Goal: Navigation & Orientation: Find specific page/section

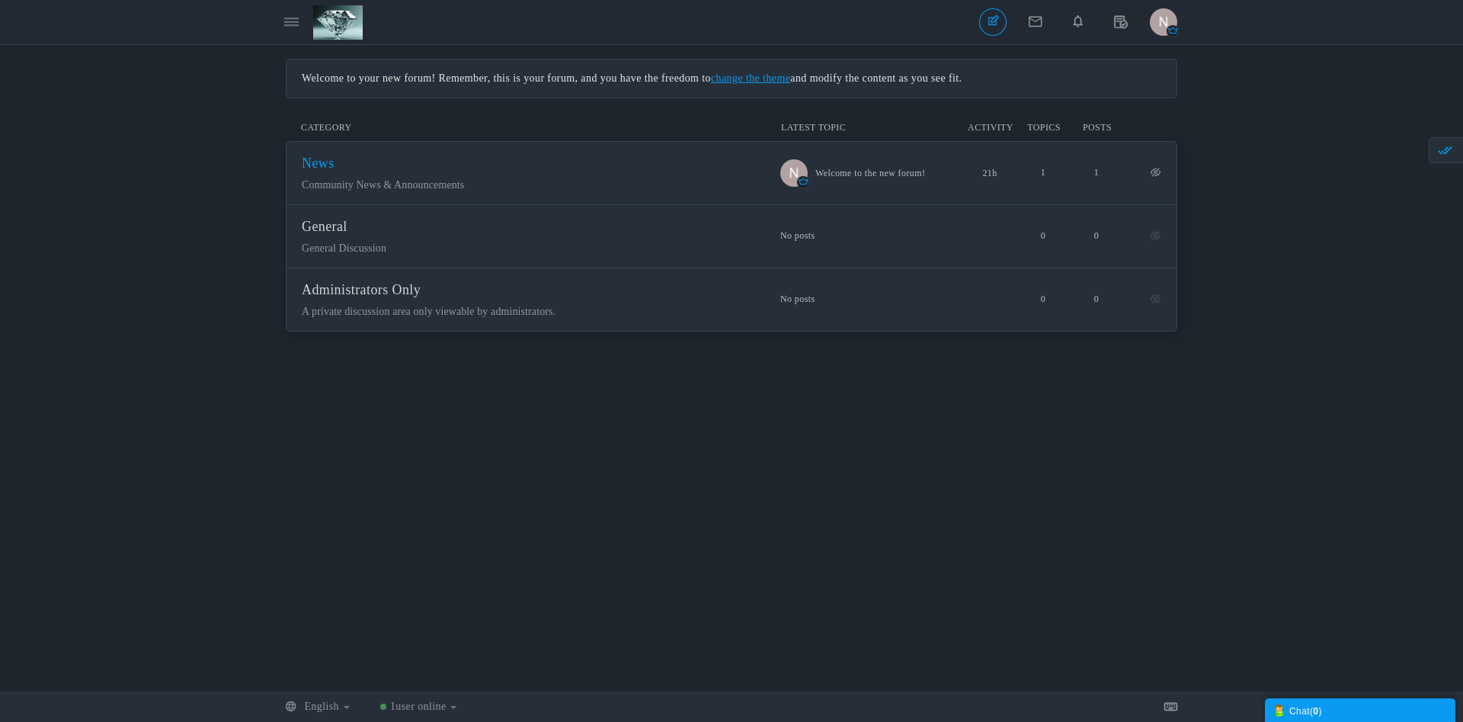
click at [319, 164] on span "News" at bounding box center [318, 162] width 33 height 15
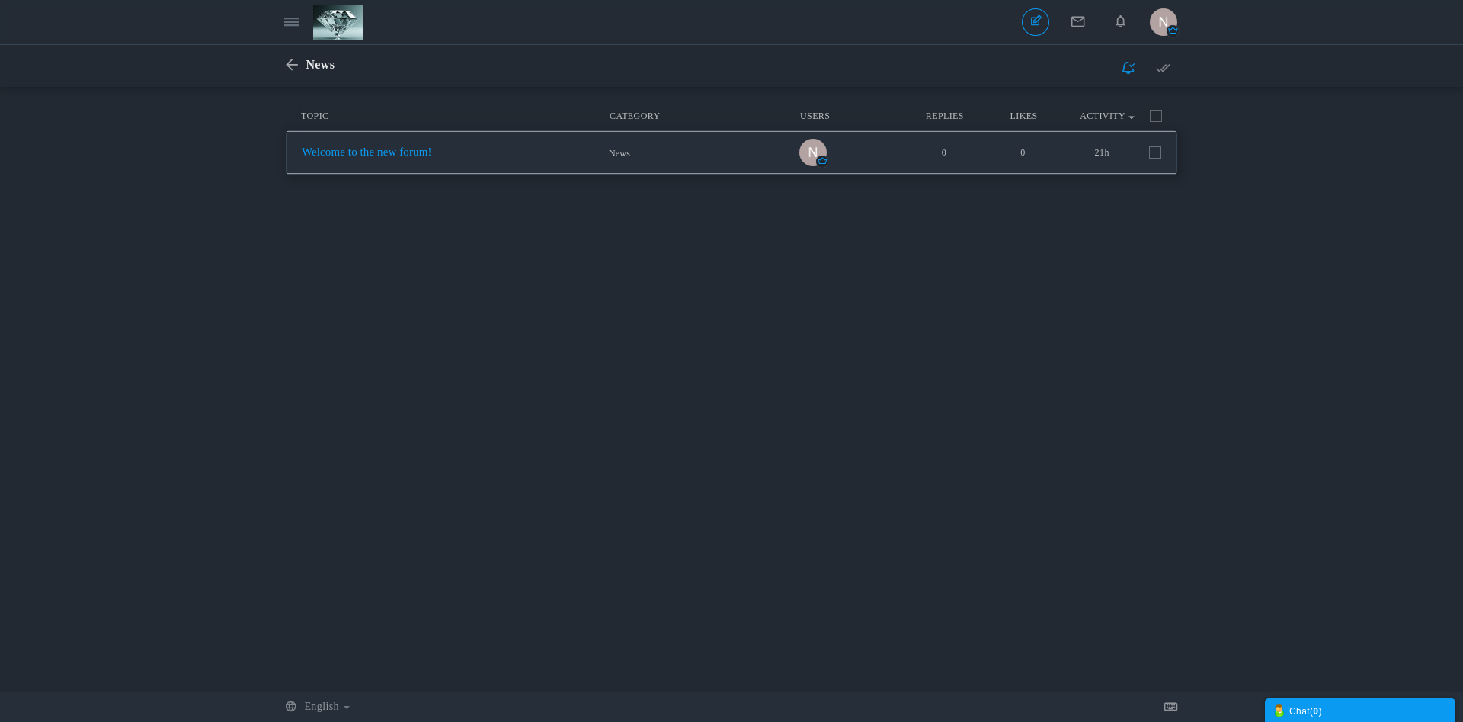
click at [396, 155] on link "Welcome to the new forum!" at bounding box center [367, 152] width 130 height 12
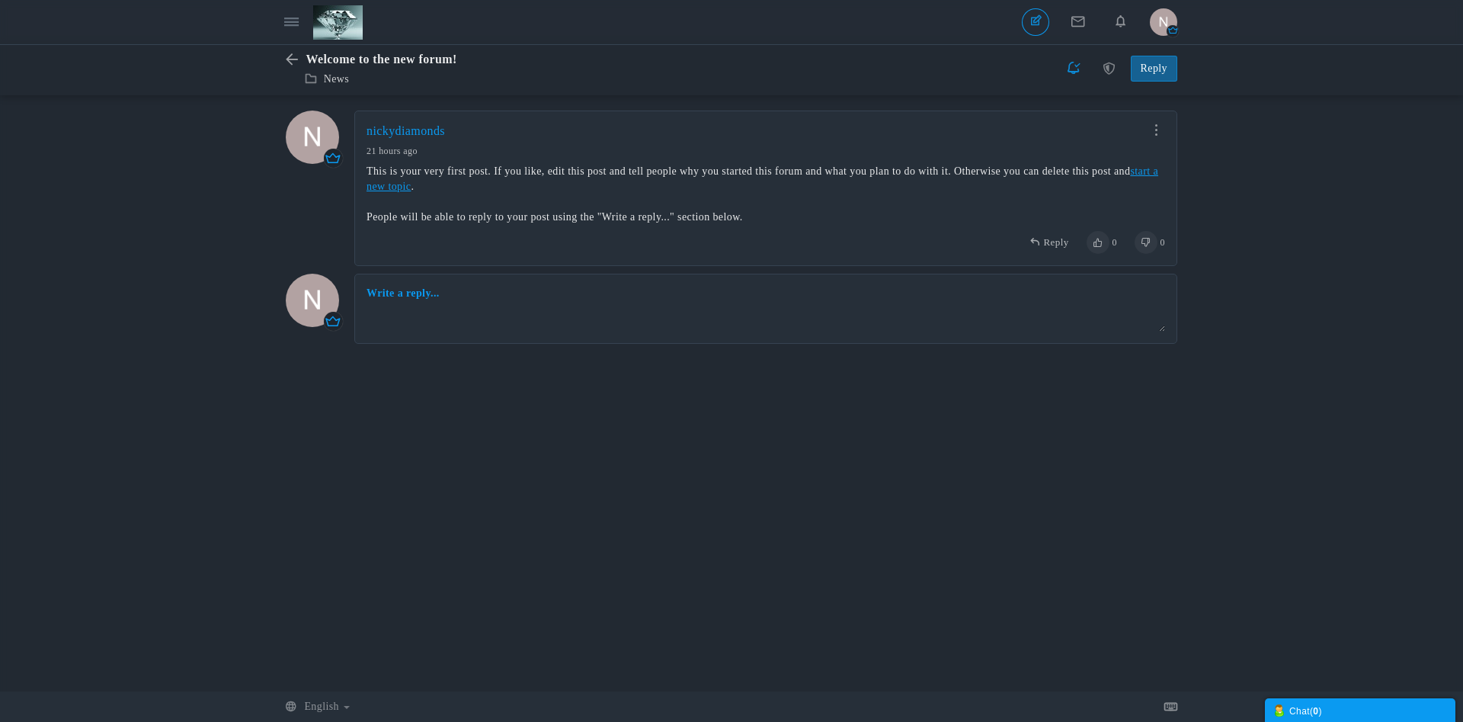
click at [328, 28] on img at bounding box center [338, 22] width 50 height 34
